Goal: Information Seeking & Learning: Learn about a topic

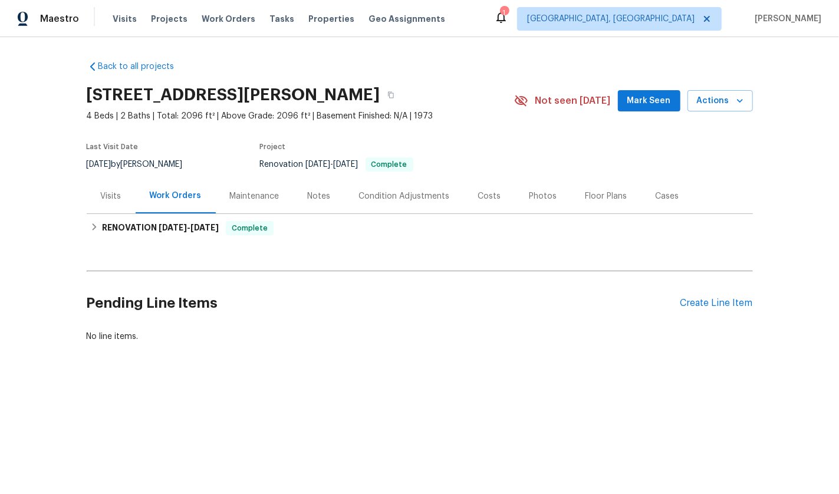
click at [142, 243] on div "Back to all projects [STREET_ADDRESS][PERSON_NAME] 4 Beds | 2 Baths | Total: 20…" at bounding box center [420, 201] width 666 height 301
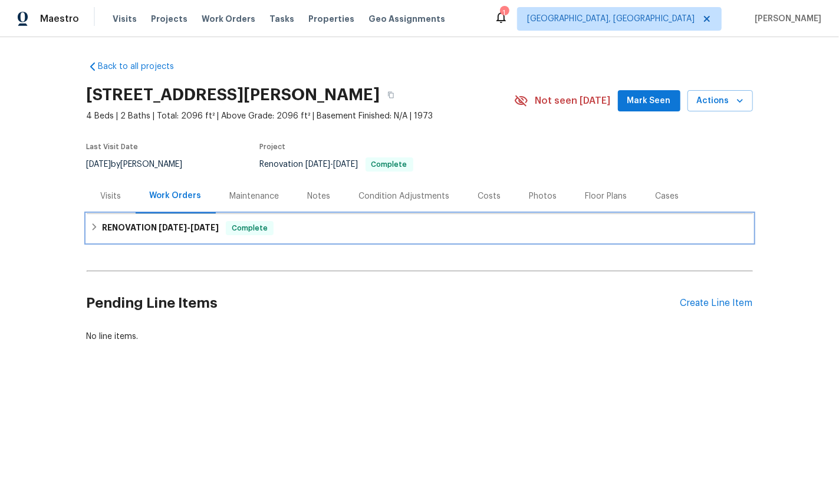
click at [139, 234] on h6 "RENOVATION [DATE] - [DATE]" at bounding box center [160, 228] width 117 height 14
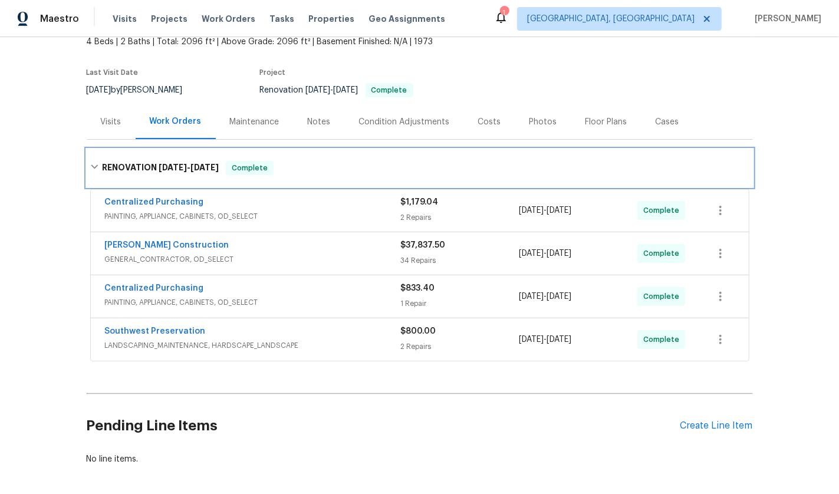
scroll to position [76, 0]
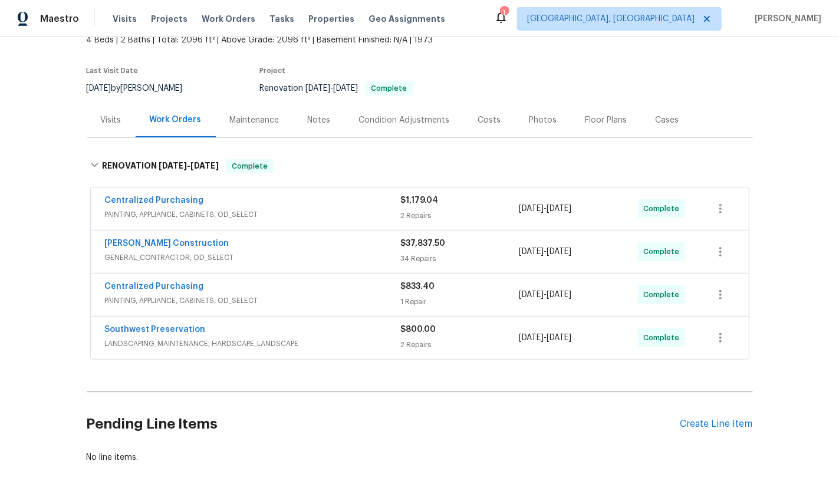
click at [254, 252] on span "GENERAL_CONTRACTOR, OD_SELECT" at bounding box center [253, 258] width 296 height 12
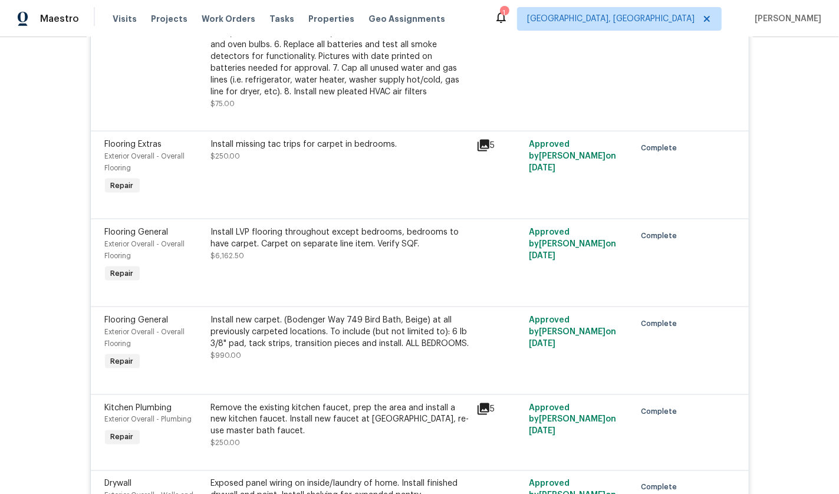
scroll to position [0, 0]
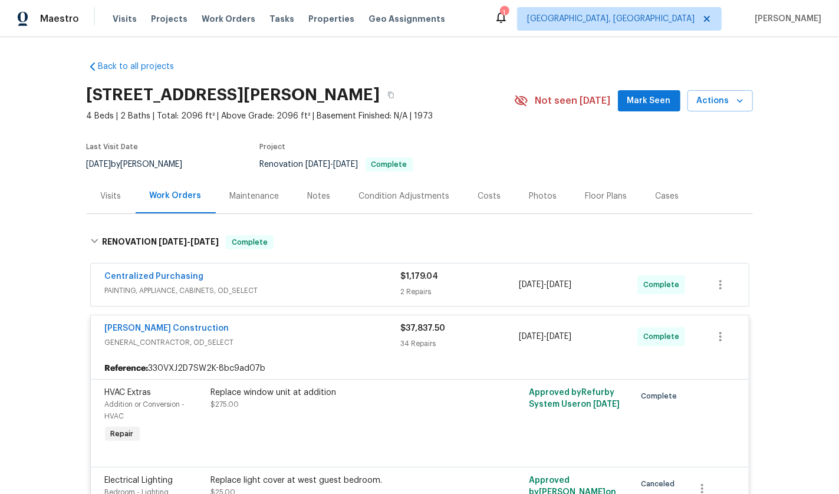
click at [289, 331] on div "[PERSON_NAME] Construction" at bounding box center [253, 330] width 296 height 14
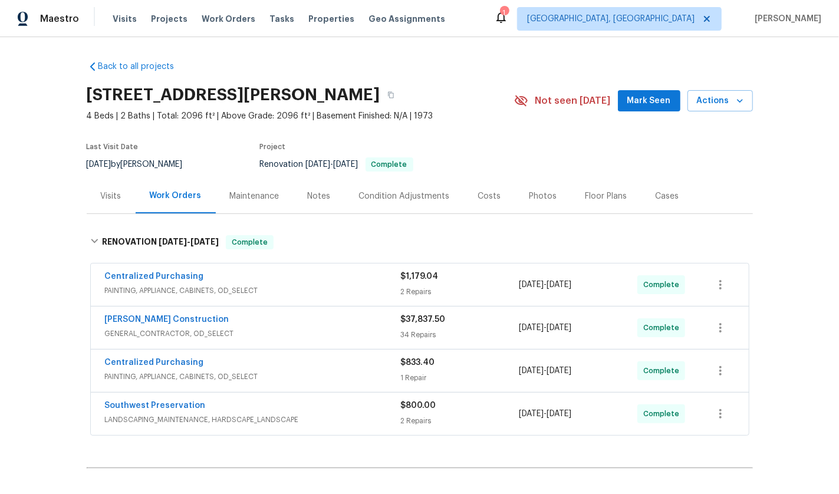
click at [274, 360] on div "Centralized Purchasing" at bounding box center [253, 364] width 296 height 14
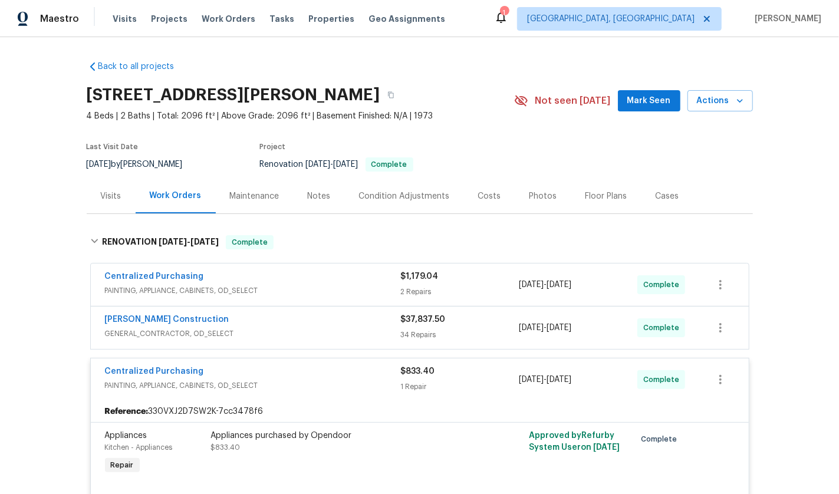
click at [278, 384] on span "PAINTING, APPLIANCE, CABINETS, OD_SELECT" at bounding box center [253, 386] width 296 height 12
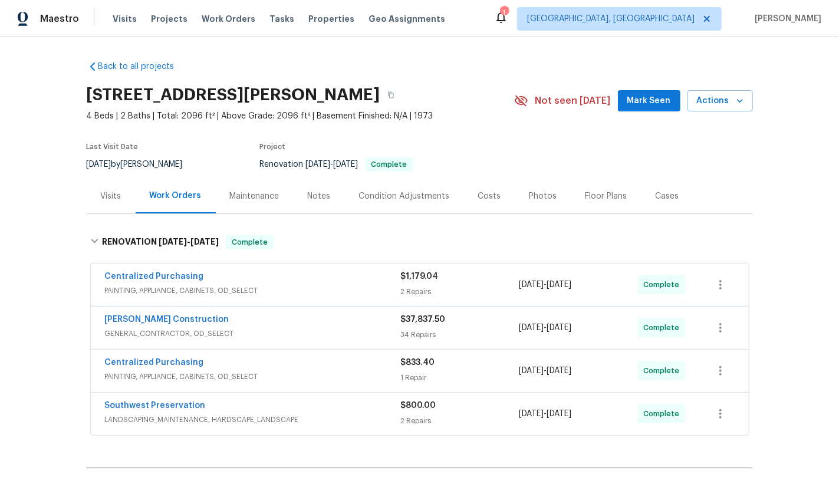
click at [290, 407] on div "Southwest Preservation" at bounding box center [253, 407] width 296 height 14
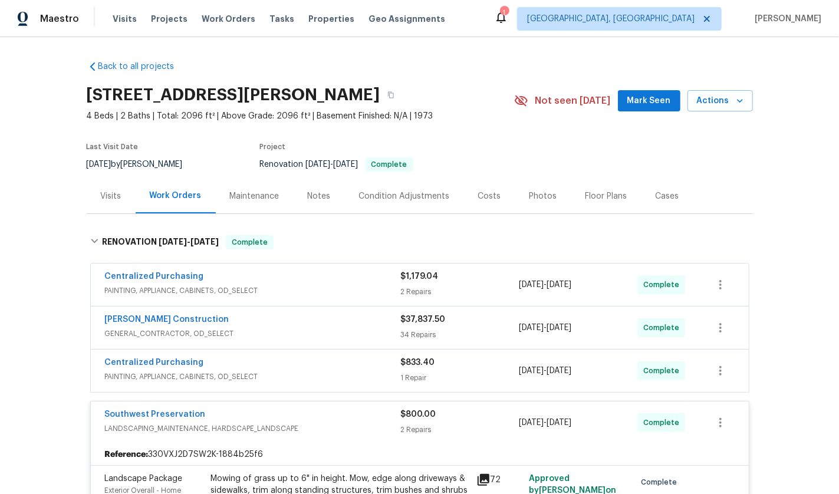
click at [107, 200] on div "Visits" at bounding box center [111, 196] width 21 height 12
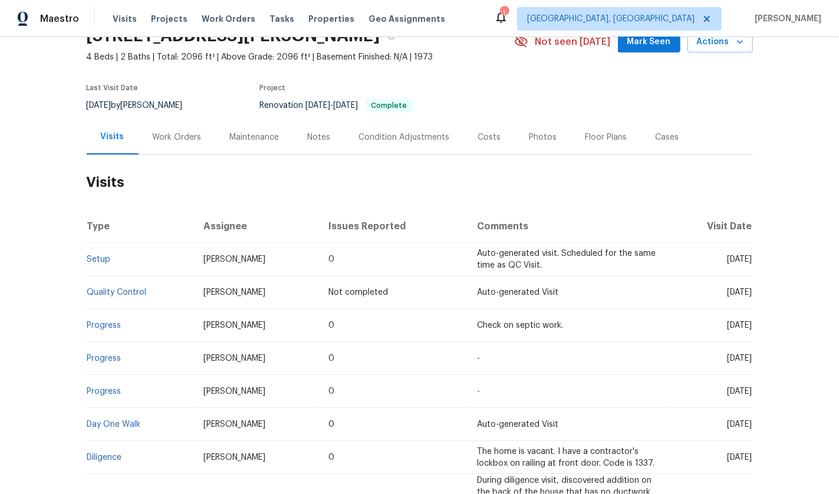
scroll to position [60, 0]
click at [97, 259] on link "Setup" at bounding box center [99, 258] width 24 height 8
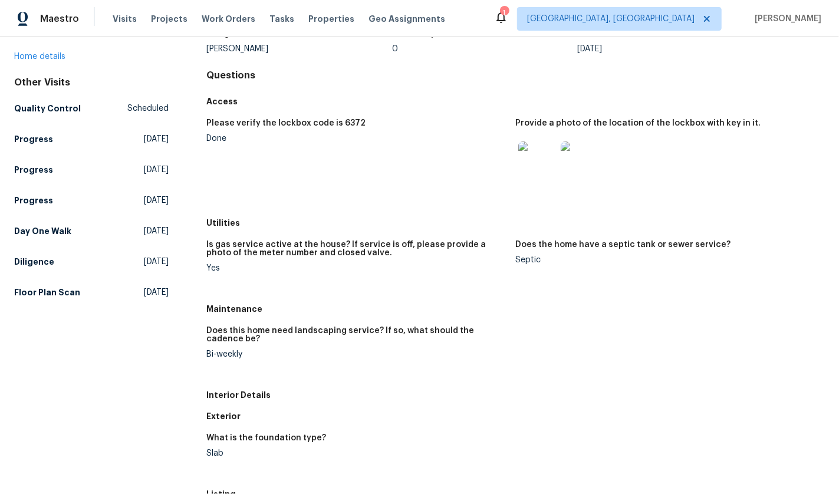
scroll to position [108, 0]
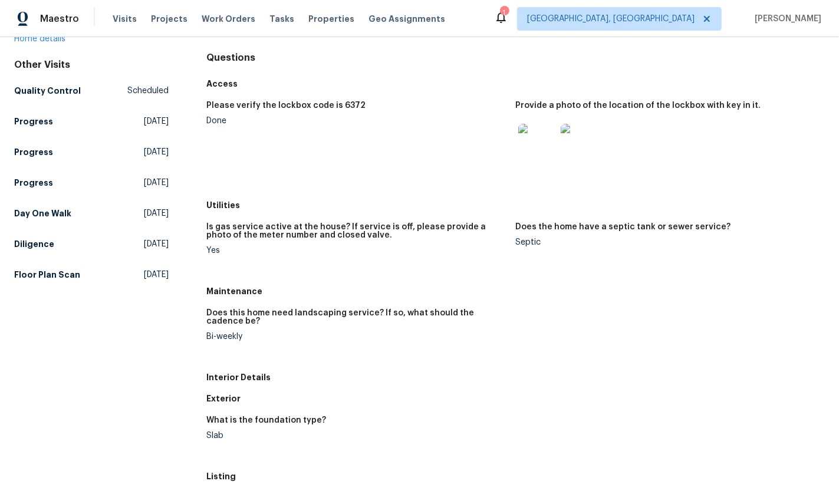
click at [568, 140] on img at bounding box center [580, 143] width 38 height 38
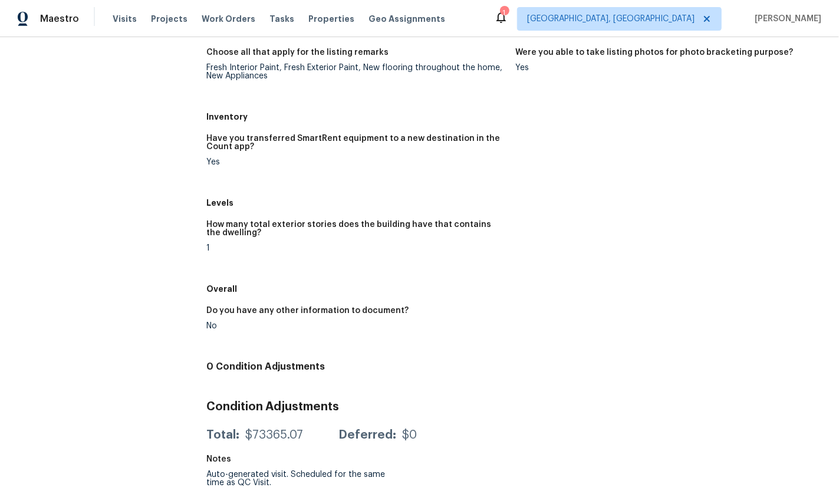
scroll to position [0, 0]
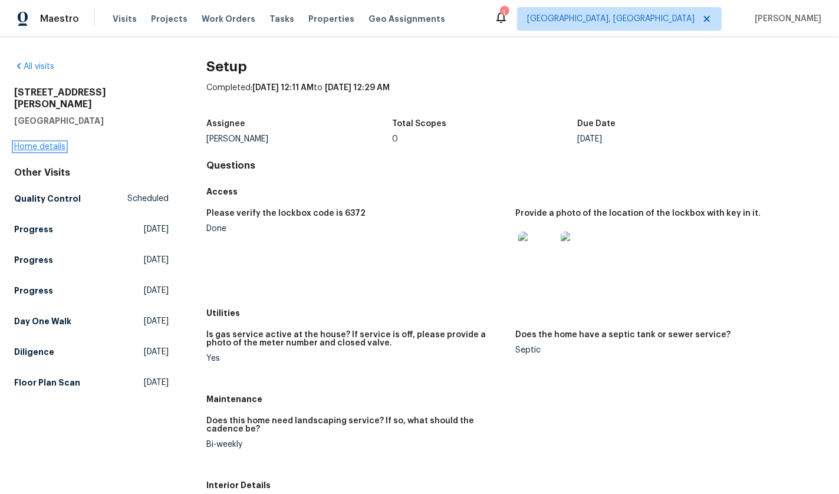
click at [57, 143] on link "Home details" at bounding box center [39, 147] width 51 height 8
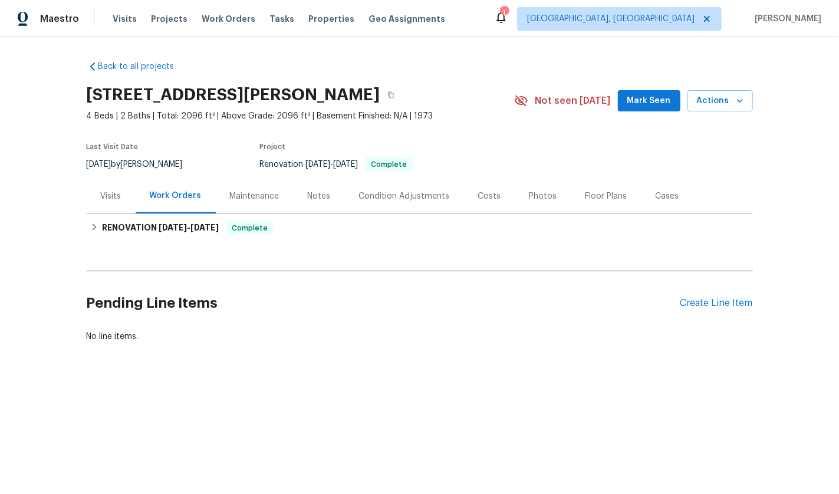
click at [117, 190] on div "Visits" at bounding box center [111, 196] width 49 height 35
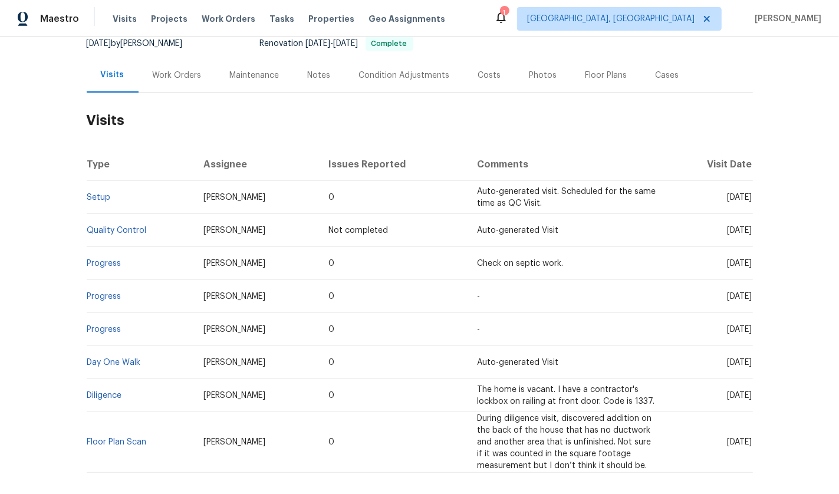
scroll to position [123, 0]
